Goal: Task Accomplishment & Management: Manage account settings

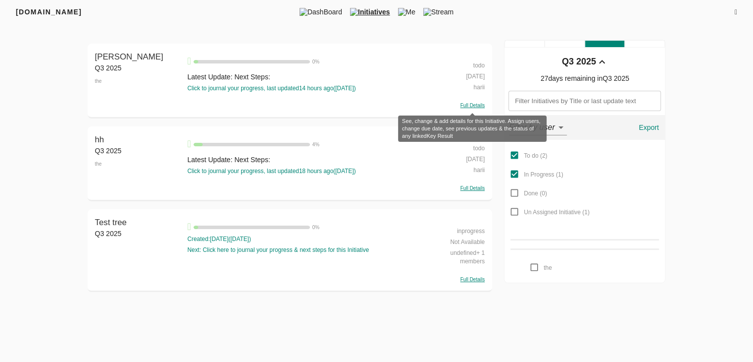
click at [474, 105] on span "Full Details" at bounding box center [473, 105] width 24 height 5
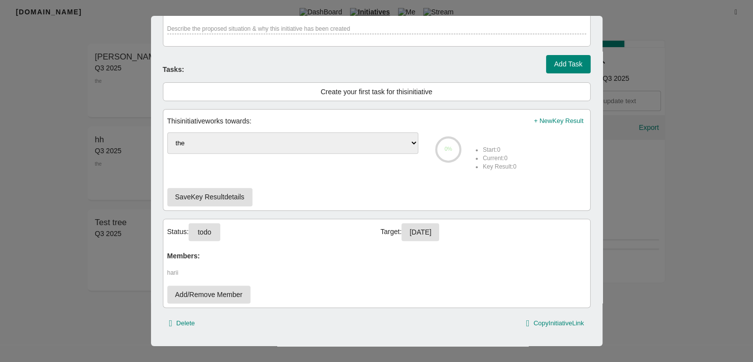
scroll to position [355, 0]
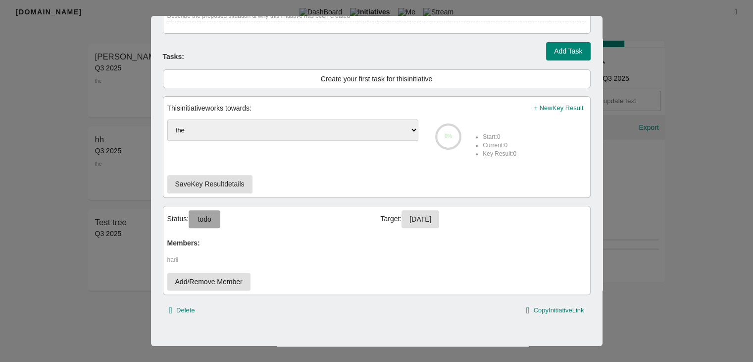
click at [215, 211] on button "todo" at bounding box center [205, 219] width 32 height 18
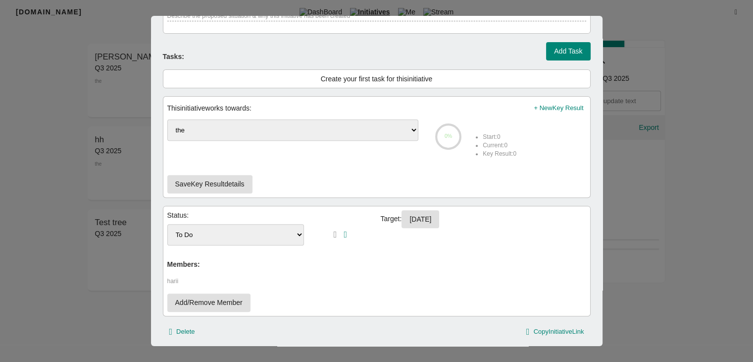
click at [241, 232] on select "To Do inprogress" at bounding box center [235, 234] width 137 height 21
select select "inprogress"
click at [167, 224] on select "To Do inprogress" at bounding box center [235, 234] width 137 height 21
click at [344, 230] on icon "button" at bounding box center [345, 234] width 3 height 9
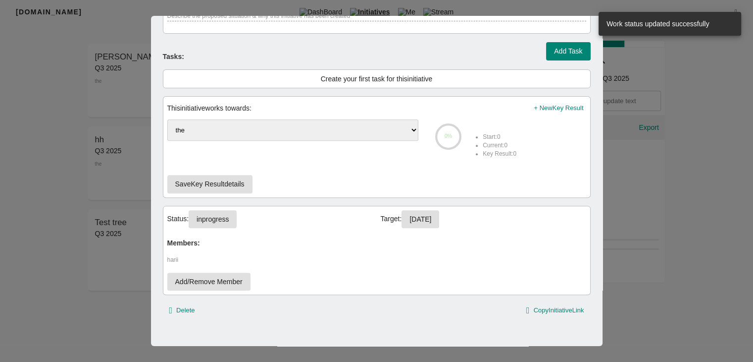
click at [696, 153] on div at bounding box center [376, 181] width 753 height 362
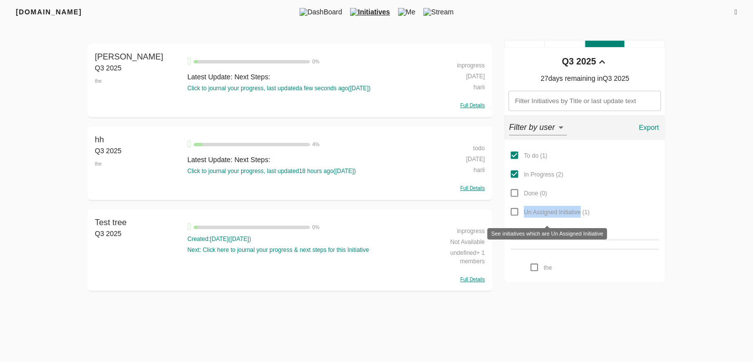
drag, startPoint x: 524, startPoint y: 211, endPoint x: 581, endPoint y: 214, distance: 56.6
click at [581, 214] on span "Un Assigned Initiative ( 1 )" at bounding box center [557, 212] width 66 height 7
copy span "Un Assigned Initiative"
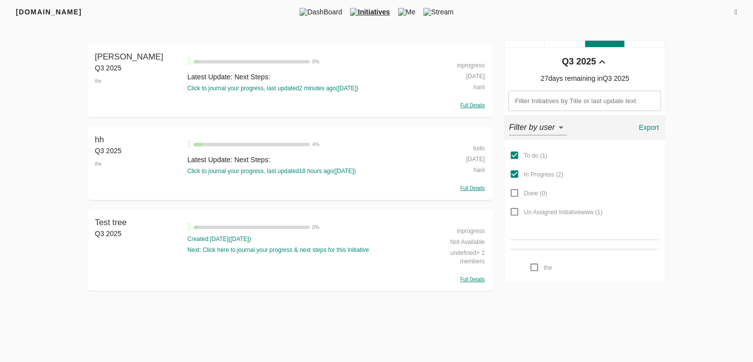
click at [146, 302] on html "FRIYAY.COM DashBoard Initiatives Me Stream Filters Q3 2025 sam Q3 2025 the sam …" at bounding box center [376, 182] width 753 height 365
